Goal: Information Seeking & Learning: Learn about a topic

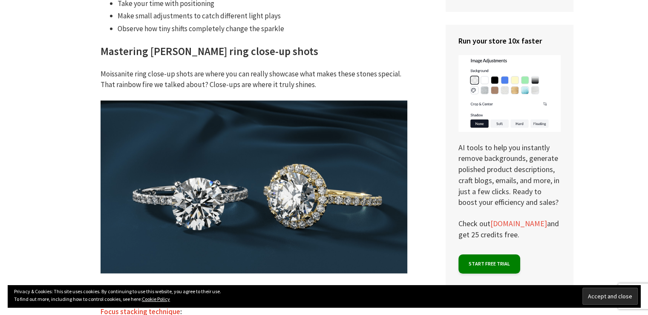
scroll to position [1657, 0]
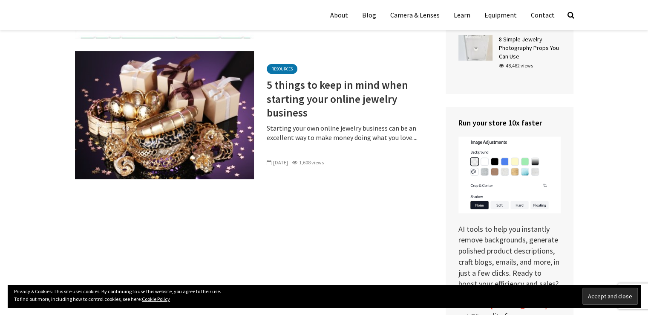
scroll to position [3241, 0]
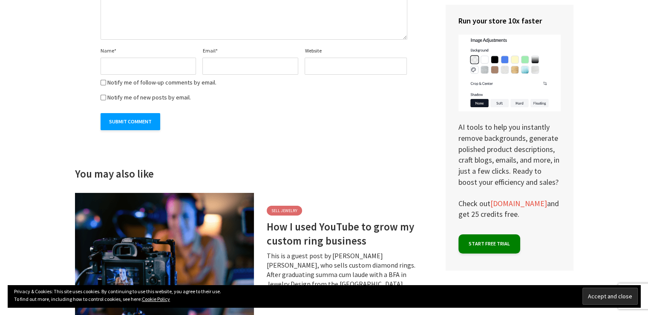
scroll to position [2874, 0]
